Goal: Information Seeking & Learning: Learn about a topic

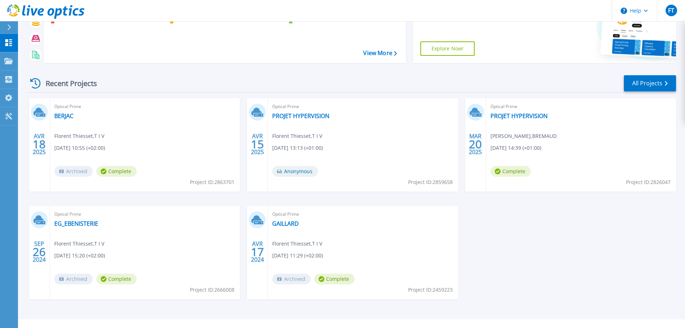
scroll to position [71, 0]
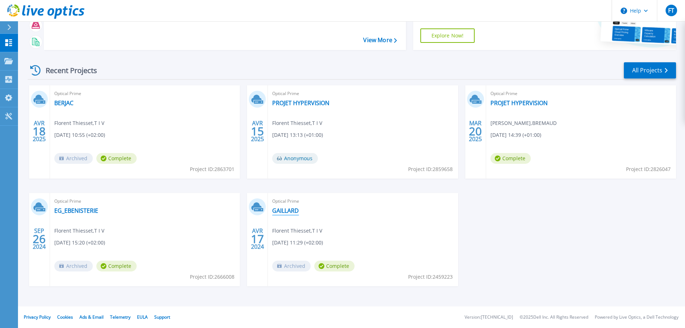
click at [282, 209] on link "GAILLARD" at bounding box center [285, 210] width 27 height 7
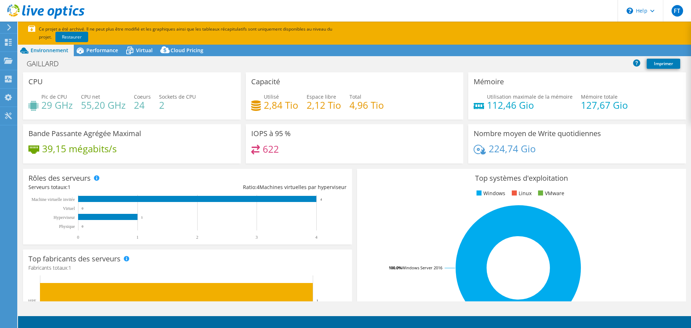
select select "EUFrankfurt"
select select "EUR"
drag, startPoint x: 42, startPoint y: 104, endPoint x: 72, endPoint y: 107, distance: 29.6
click at [72, 107] on h4 "29 GHz" at bounding box center [56, 105] width 31 height 8
drag, startPoint x: 132, startPoint y: 110, endPoint x: 149, endPoint y: 101, distance: 19.3
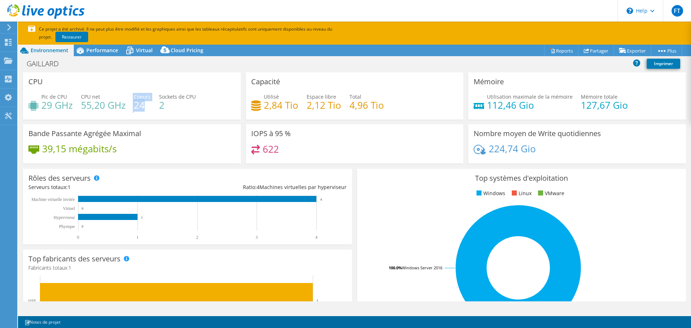
click at [149, 101] on div "Pic de CPU 29 GHz CPU net 55,20 GHz Coeurs 24 Sockets de CPU 2" at bounding box center [131, 104] width 207 height 23
drag, startPoint x: 157, startPoint y: 105, endPoint x: 168, endPoint y: 104, distance: 11.9
click at [168, 104] on div "Pic de CPU 29 GHz CPU net 55,20 GHz Coeurs 24 Sockets de CPU 2" at bounding box center [131, 104] width 207 height 23
click at [159, 106] on h4 "2" at bounding box center [177, 105] width 37 height 8
click at [141, 106] on h4 "24" at bounding box center [142, 105] width 17 height 8
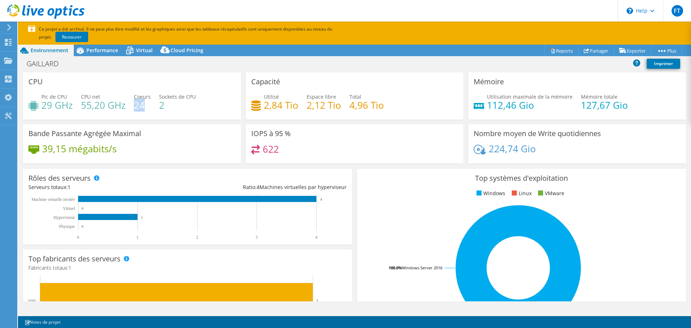
drag, startPoint x: 142, startPoint y: 106, endPoint x: 135, endPoint y: 108, distance: 7.8
click at [135, 108] on h4 "24" at bounding box center [142, 105] width 17 height 8
click at [87, 52] on span "Performance" at bounding box center [102, 50] width 32 height 7
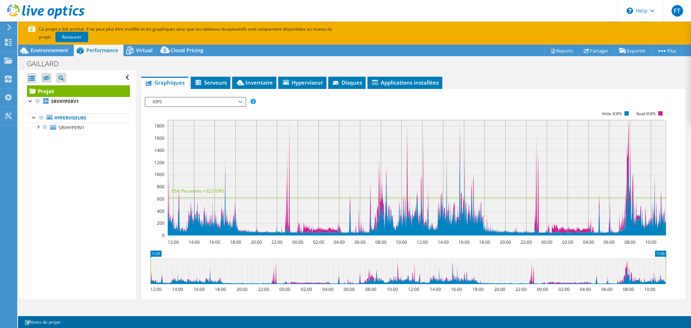
scroll to position [94, 0]
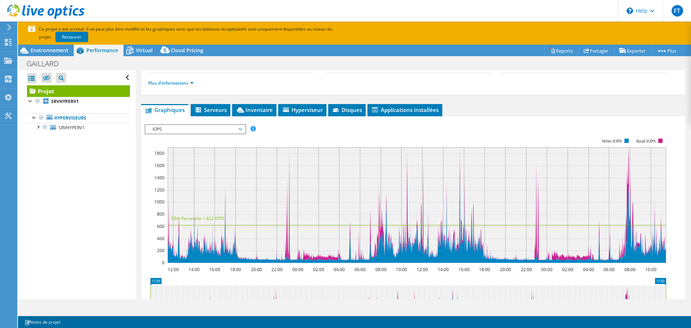
click at [628, 153] on icon at bounding box center [417, 153] width 498 height 0
click at [241, 129] on span "IOPS" at bounding box center [195, 129] width 92 height 9
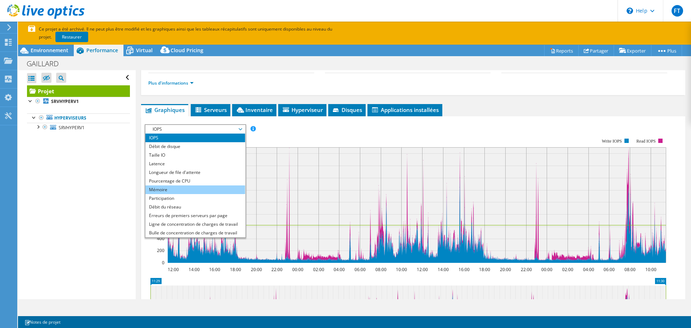
click at [186, 190] on li "Mémoire" at bounding box center [195, 189] width 100 height 9
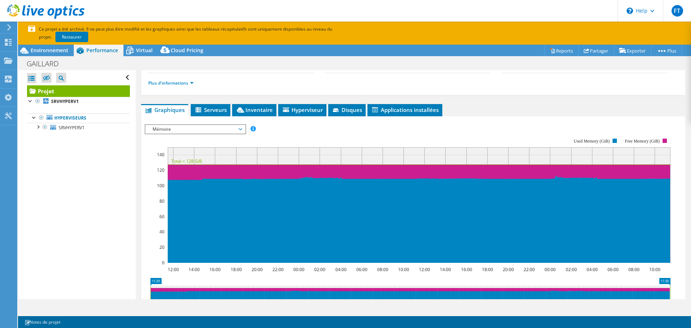
click at [192, 126] on span "Mémoire" at bounding box center [195, 129] width 92 height 9
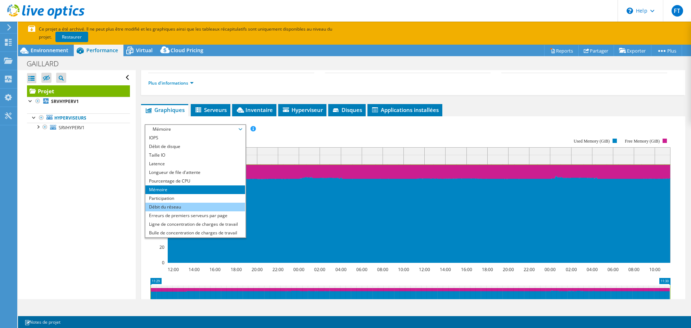
click at [177, 205] on li "Débit du réseau" at bounding box center [195, 207] width 100 height 9
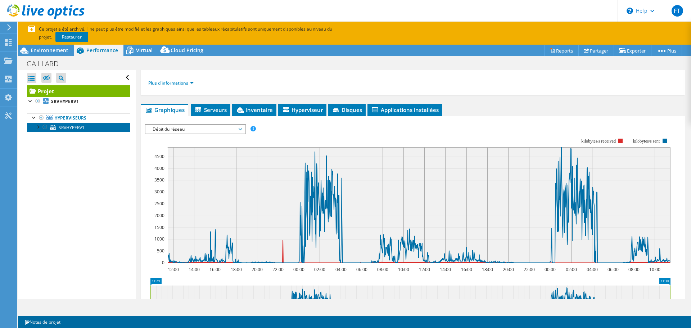
click at [80, 127] on span "SRVHYPERV1" at bounding box center [72, 127] width 26 height 6
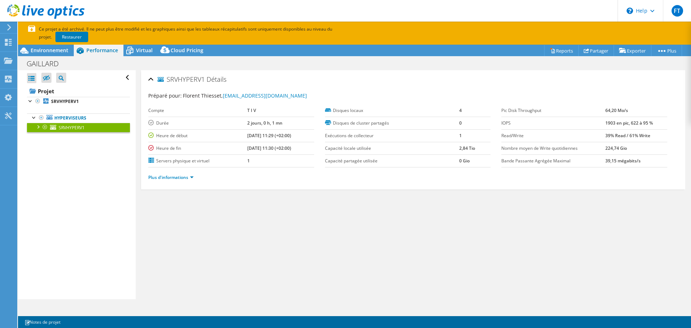
scroll to position [0, 0]
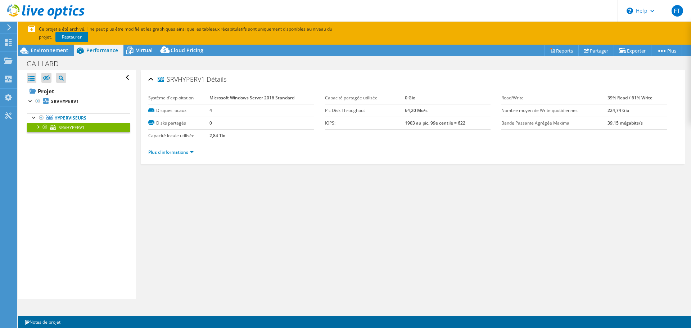
drag, startPoint x: 603, startPoint y: 109, endPoint x: 636, endPoint y: 110, distance: 33.1
click at [636, 110] on tr "Nombre moyen de Write quotidiennes 224,74 Gio" at bounding box center [584, 110] width 166 height 13
click at [636, 110] on td "224,74 Gio" at bounding box center [637, 110] width 60 height 13
drag, startPoint x: 603, startPoint y: 97, endPoint x: 652, endPoint y: 98, distance: 49.3
click at [652, 98] on tr "Read/Write 39% Read / 61% Write" at bounding box center [584, 98] width 166 height 13
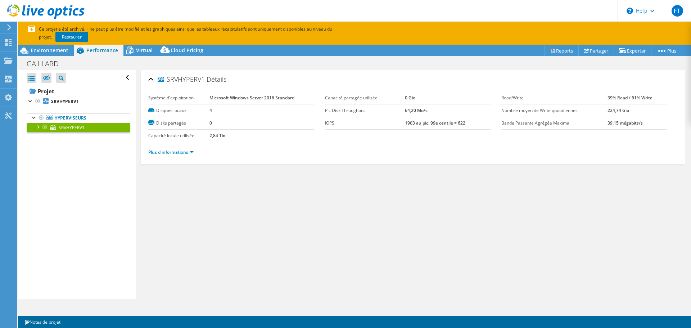
click at [397, 123] on label "IOPS:" at bounding box center [365, 122] width 80 height 7
click at [387, 143] on div "Plus d'informations" at bounding box center [413, 152] width 530 height 20
click at [171, 152] on link "Plus d'informations" at bounding box center [170, 152] width 45 height 6
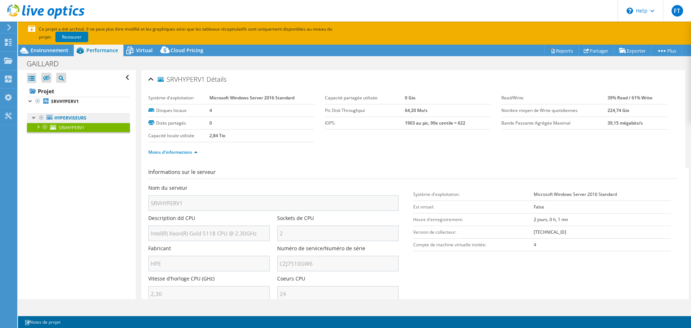
click at [60, 118] on link "Hyperviseurs" at bounding box center [78, 117] width 103 height 9
click at [37, 119] on div at bounding box center [34, 116] width 7 height 7
click at [55, 118] on link "Hyperviseurs" at bounding box center [78, 117] width 103 height 9
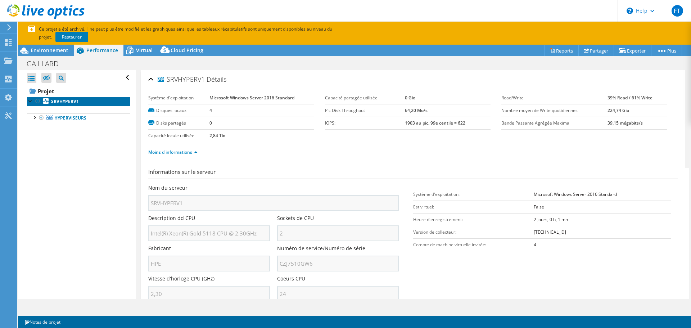
click at [63, 101] on b "SRVHYPERV1" at bounding box center [65, 101] width 28 height 6
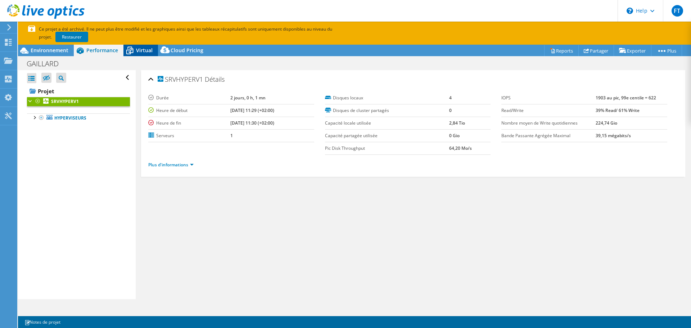
click at [128, 50] on icon at bounding box center [129, 51] width 7 height 6
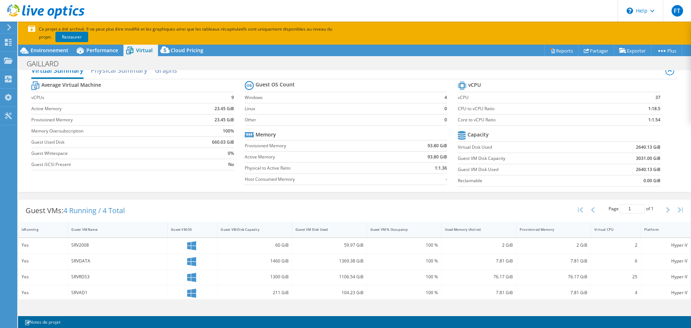
scroll to position [18, 0]
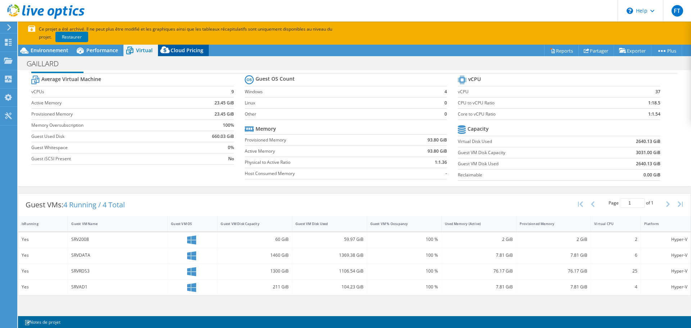
click at [189, 53] on span "Cloud Pricing" at bounding box center [187, 50] width 33 height 7
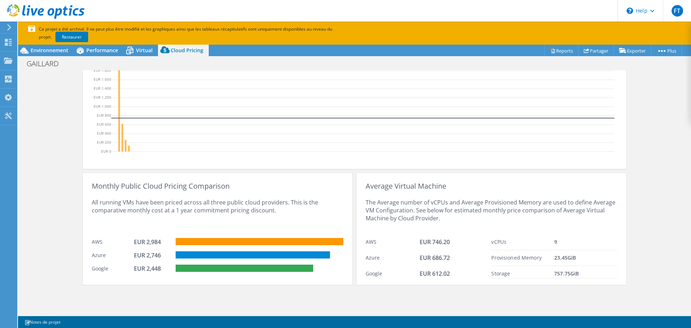
scroll to position [261, 0]
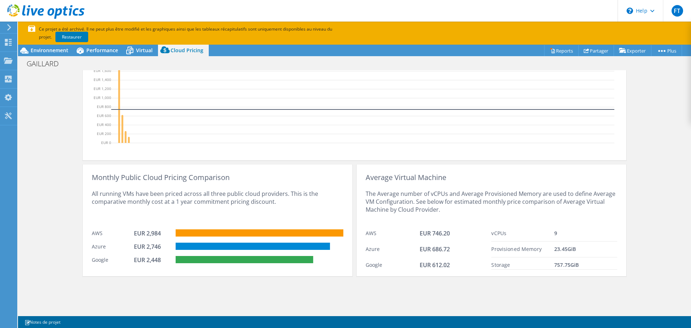
drag, startPoint x: 561, startPoint y: 248, endPoint x: 582, endPoint y: 246, distance: 20.9
click at [582, 246] on div "23.45 GiB" at bounding box center [585, 249] width 63 height 8
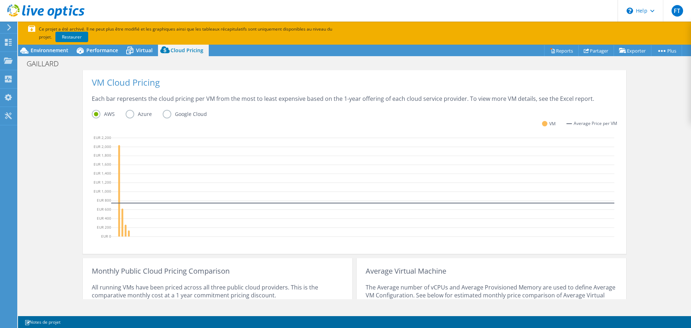
scroll to position [81, 0]
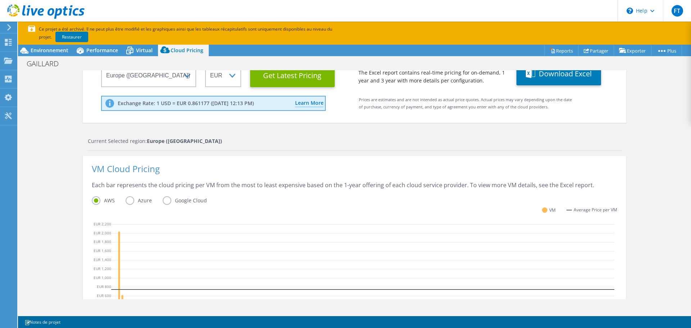
click at [126, 202] on label "Azure" at bounding box center [144, 200] width 37 height 9
click at [0, 0] on input "Azure" at bounding box center [0, 0] width 0 height 0
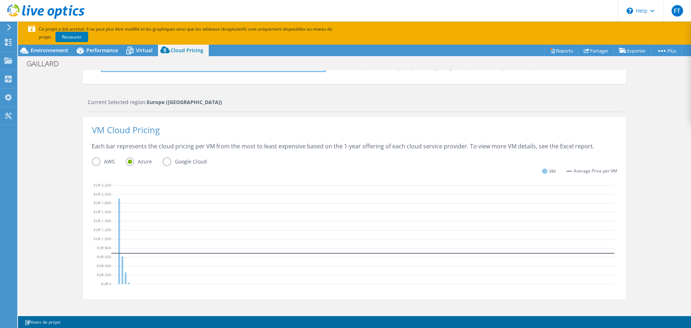
scroll to position [153, 0]
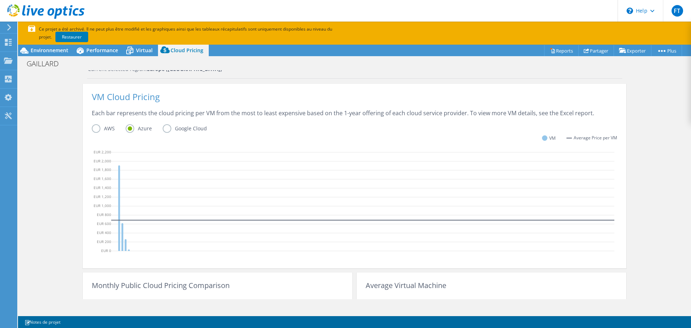
click at [92, 126] on label "AWS" at bounding box center [109, 128] width 34 height 9
click at [0, 0] on input "AWS" at bounding box center [0, 0] width 0 height 0
click at [132, 126] on label "Azure" at bounding box center [144, 128] width 37 height 9
click at [0, 0] on input "Azure" at bounding box center [0, 0] width 0 height 0
click at [164, 128] on label "Google Cloud" at bounding box center [190, 128] width 55 height 9
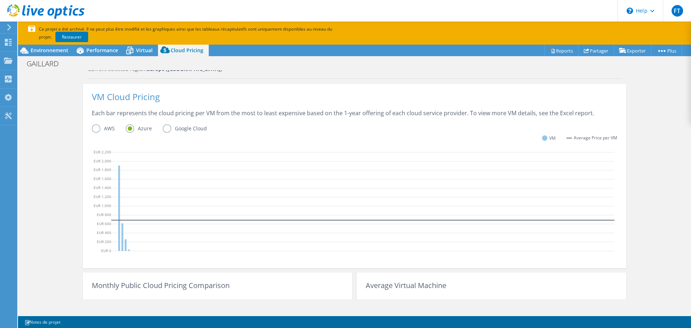
click at [0, 0] on input "Google Cloud" at bounding box center [0, 0] width 0 height 0
click at [128, 126] on label "Azure" at bounding box center [144, 128] width 37 height 9
click at [0, 0] on input "Azure" at bounding box center [0, 0] width 0 height 0
click at [96, 127] on label "AWS" at bounding box center [109, 128] width 34 height 9
click at [0, 0] on input "AWS" at bounding box center [0, 0] width 0 height 0
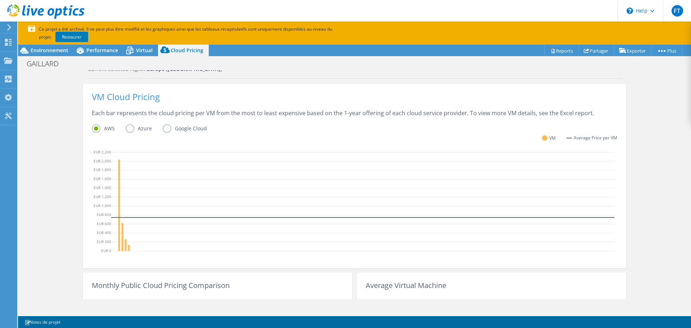
click at [136, 130] on label "Azure" at bounding box center [144, 128] width 37 height 9
click at [0, 0] on input "Azure" at bounding box center [0, 0] width 0 height 0
click at [245, 83] on div "Current Selected region: [GEOGRAPHIC_DATA] ([GEOGRAPHIC_DATA]) VM Cloud Pricing…" at bounding box center [354, 224] width 543 height 319
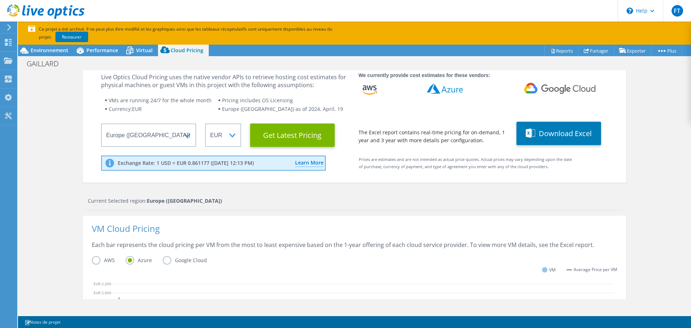
scroll to position [0, 0]
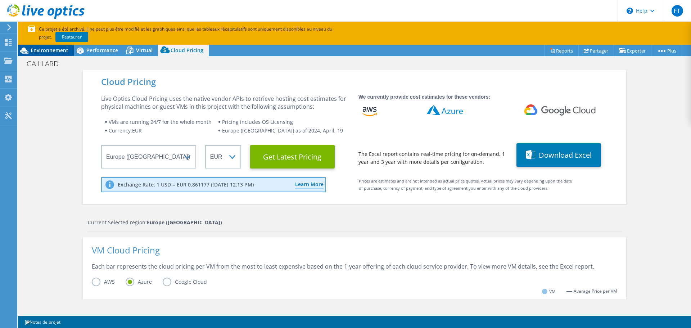
click at [61, 49] on span "Environnement" at bounding box center [50, 50] width 38 height 7
